Goal: Communication & Community: Answer question/provide support

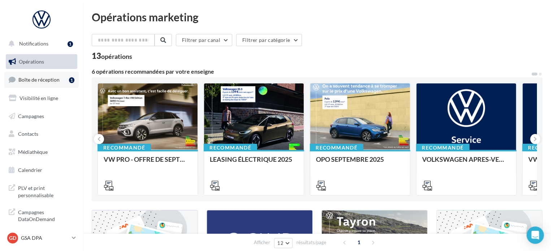
click at [29, 79] on span "Boîte de réception" at bounding box center [38, 80] width 41 height 6
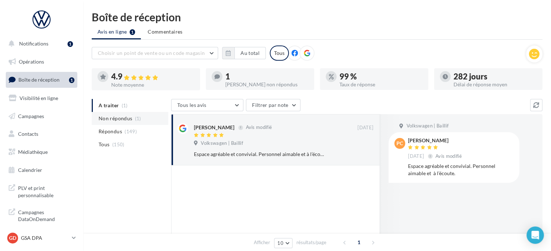
click at [128, 119] on span "Non répondus" at bounding box center [116, 118] width 34 height 7
click at [310, 137] on div at bounding box center [276, 135] width 164 height 6
click at [440, 169] on div "Espace agréable et convivial. Personnel aimable et à l’écoute." at bounding box center [460, 169] width 105 height 14
click at [214, 134] on icon at bounding box center [215, 135] width 5 height 4
click at [235, 78] on div "1" at bounding box center [266, 77] width 83 height 8
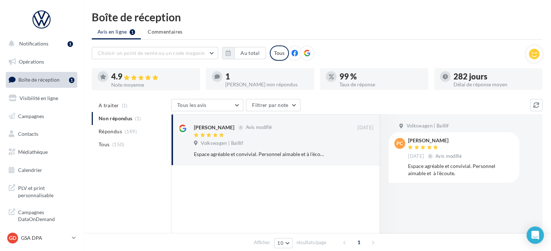
click at [215, 75] on icon at bounding box center [216, 76] width 5 height 5
click at [286, 156] on div "Espace agréable et convivial. Personnel aimable et à l’écoute." at bounding box center [260, 154] width 132 height 7
click at [445, 165] on div "Espace agréable et convivial. Personnel aimable et à l’écoute." at bounding box center [460, 169] width 105 height 14
click at [446, 157] on span "Avis modifié" at bounding box center [448, 156] width 26 height 6
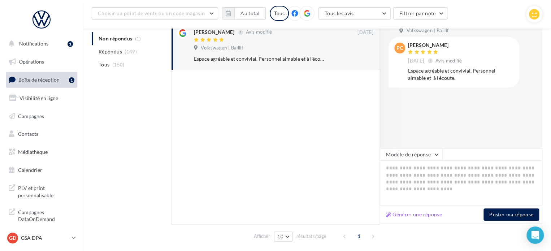
scroll to position [101, 0]
click at [436, 156] on button "Modèle de réponse" at bounding box center [411, 155] width 63 height 12
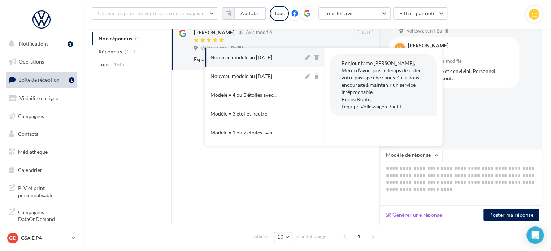
click at [386, 63] on span "Bonjour Mme Nabal, Merci d’avoir pris le temps de noter votre passage chez nous…" at bounding box center [380, 84] width 79 height 49
click at [384, 63] on span "Bonjour Mme Nabal, Merci d’avoir pris le temps de noter votre passage chez nous…" at bounding box center [380, 84] width 79 height 49
drag, startPoint x: 384, startPoint y: 63, endPoint x: 378, endPoint y: 63, distance: 5.8
click at [378, 63] on span "Bonjour Mme Nabal, Merci d’avoir pris le temps de noter votre passage chez nous…" at bounding box center [380, 84] width 79 height 49
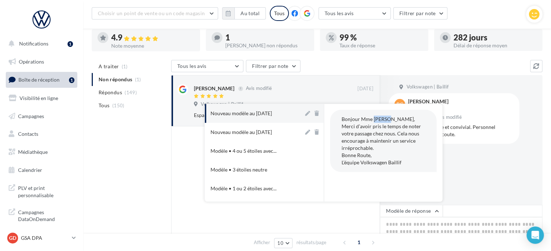
scroll to position [29, 0]
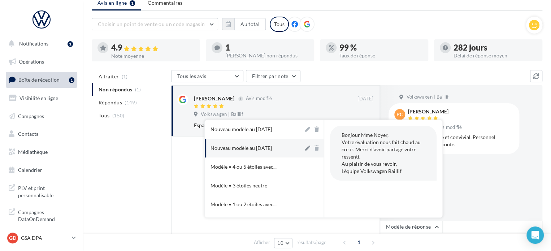
click at [305, 149] on icon at bounding box center [307, 147] width 5 height 5
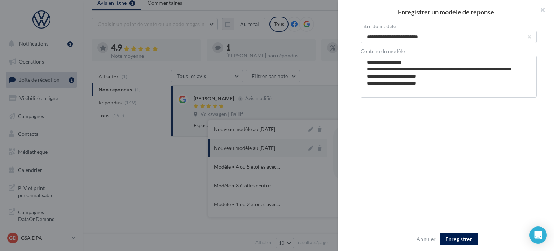
click at [410, 62] on textarea "**********" at bounding box center [449, 77] width 176 height 42
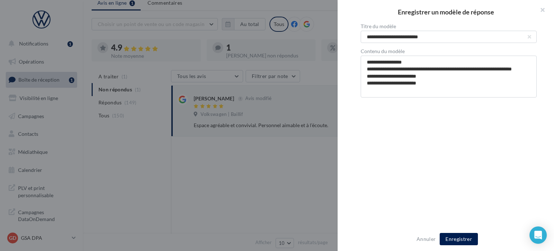
type textarea "**********"
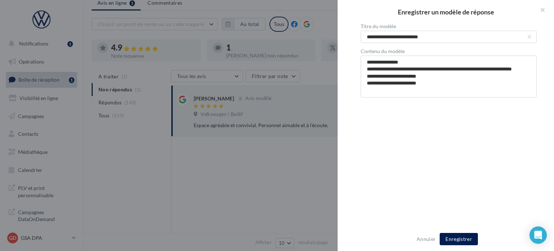
type textarea "**********"
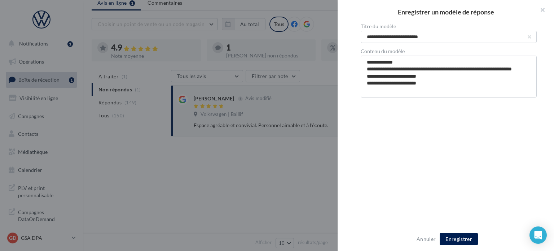
type textarea "**********"
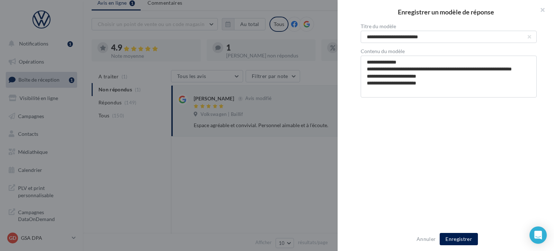
type textarea "**********"
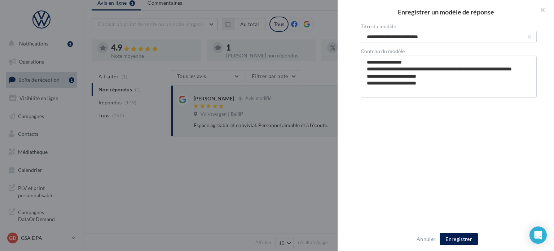
click at [422, 140] on div "**********" at bounding box center [449, 126] width 222 height 204
click at [460, 238] on button "Enregistrer" at bounding box center [459, 239] width 38 height 12
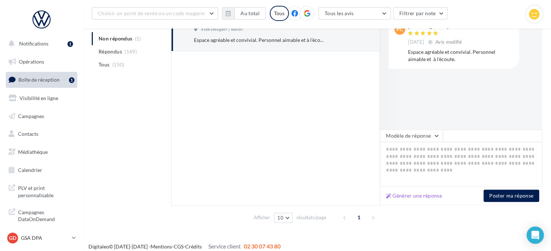
scroll to position [120, 0]
click at [435, 135] on button "Modèle de réponse" at bounding box center [411, 136] width 63 height 12
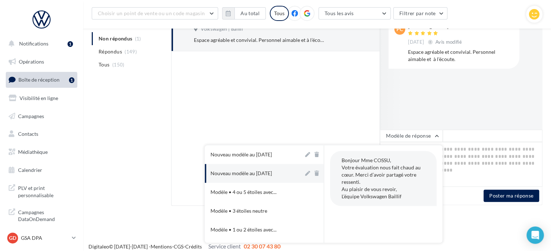
click at [269, 173] on div "Nouveau modèle au 18-06-2025" at bounding box center [240, 173] width 61 height 7
type textarea "**********"
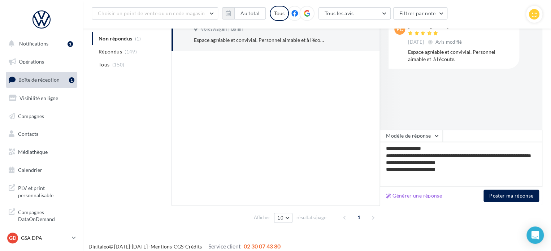
click at [269, 173] on div at bounding box center [275, 128] width 209 height 154
click at [501, 194] on button "Poster ma réponse" at bounding box center [511, 196] width 56 height 12
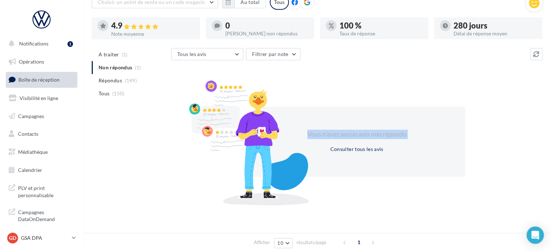
scroll to position [0, 0]
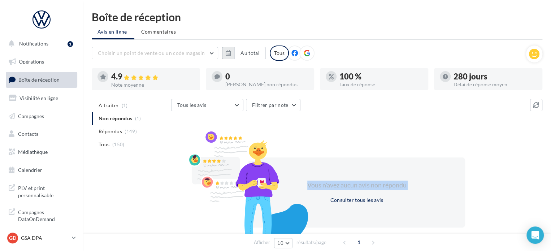
click at [230, 52] on icon "button" at bounding box center [228, 53] width 5 height 6
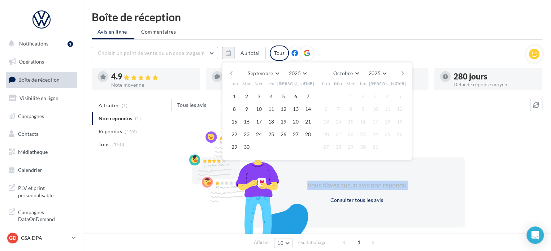
click at [232, 71] on button "button" at bounding box center [231, 73] width 6 height 10
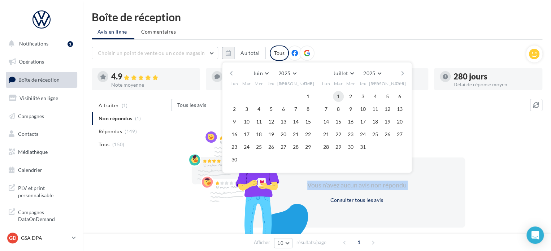
click at [337, 97] on button "1" at bounding box center [338, 96] width 11 height 11
click at [400, 72] on button "button" at bounding box center [403, 73] width 6 height 10
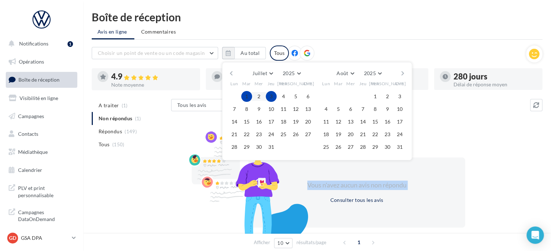
click at [400, 72] on button "button" at bounding box center [403, 73] width 6 height 10
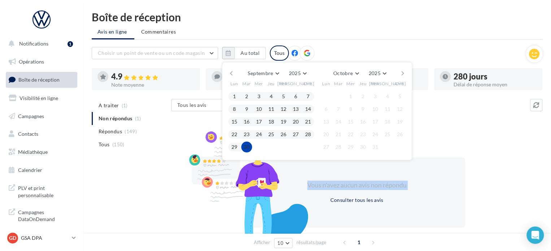
click at [244, 145] on button "30" at bounding box center [246, 146] width 11 height 11
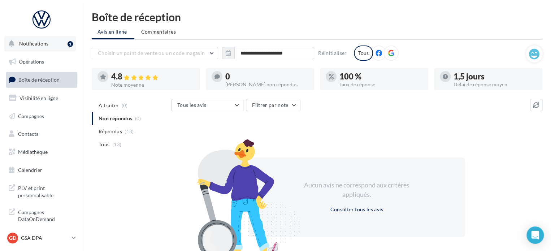
click at [42, 44] on span "Notifications" at bounding box center [33, 43] width 29 height 6
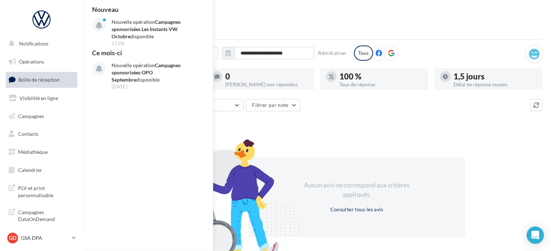
click at [73, 9] on div at bounding box center [41, 22] width 71 height 27
